Goal: Find specific page/section: Find specific page/section

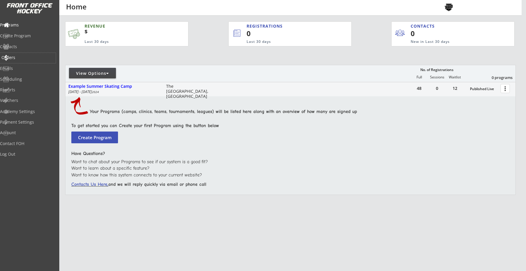
click at [25, 57] on div "Orders" at bounding box center [27, 58] width 53 height 4
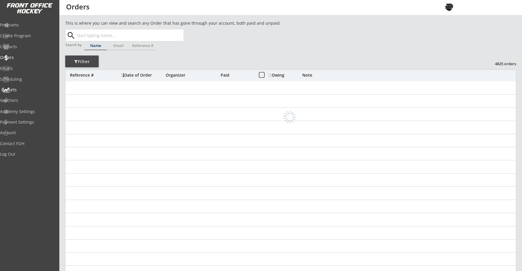
click at [21, 88] on div "Reports" at bounding box center [27, 90] width 53 height 4
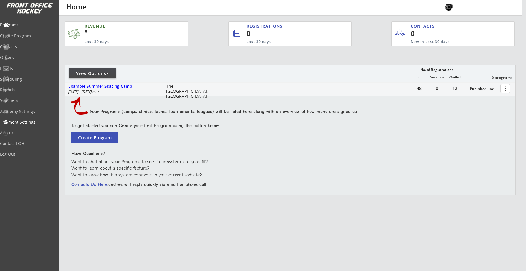
click at [21, 121] on div "Payment Settings" at bounding box center [27, 122] width 53 height 4
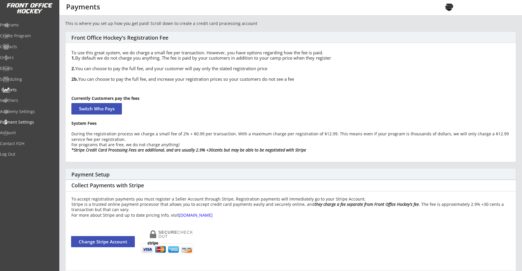
click at [18, 90] on div "Reports" at bounding box center [27, 90] width 53 height 4
